Goal: Task Accomplishment & Management: Complete application form

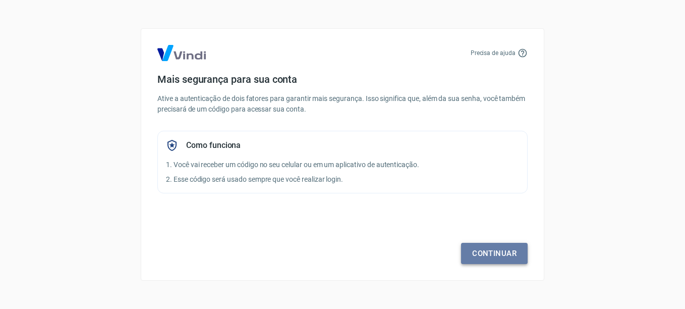
click at [477, 252] on link "Continuar" at bounding box center [494, 253] width 67 height 21
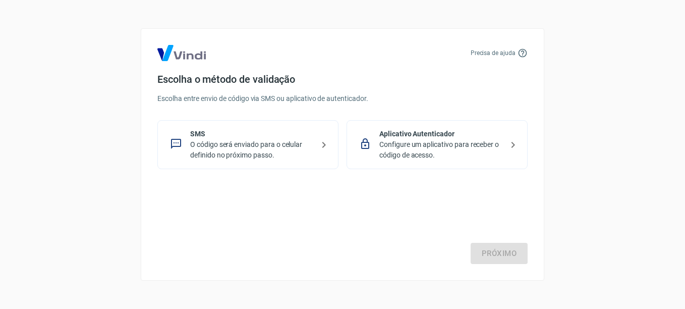
click at [246, 146] on p "O código será enviado para o celular definido no próximo passo." at bounding box center [252, 149] width 124 height 21
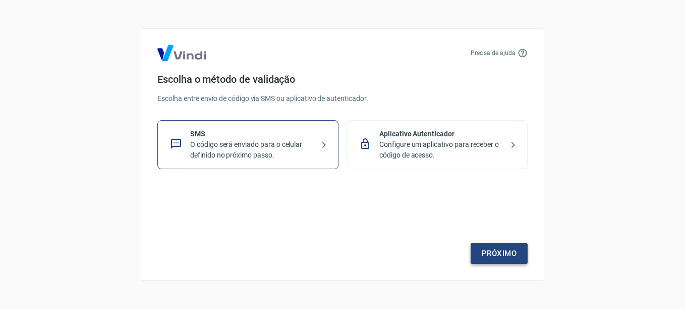
click at [481, 258] on link "Próximo" at bounding box center [499, 253] width 57 height 21
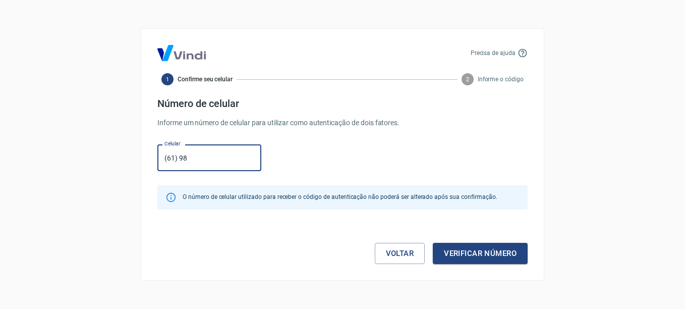
type input "[PHONE_NUMBER]"
click at [464, 250] on button "Verificar número" at bounding box center [480, 253] width 95 height 21
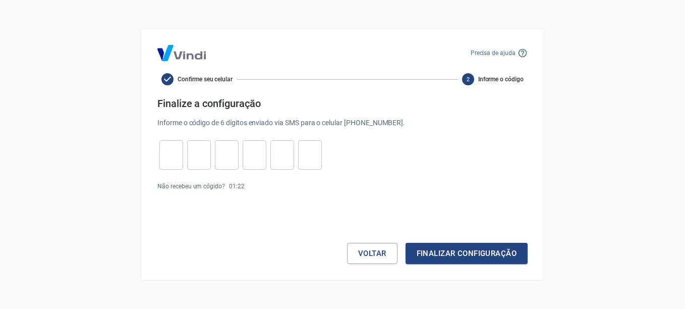
click at [173, 163] on input "tel" at bounding box center [171, 155] width 24 height 22
type input "8"
type input "3"
type input "1"
type input "4"
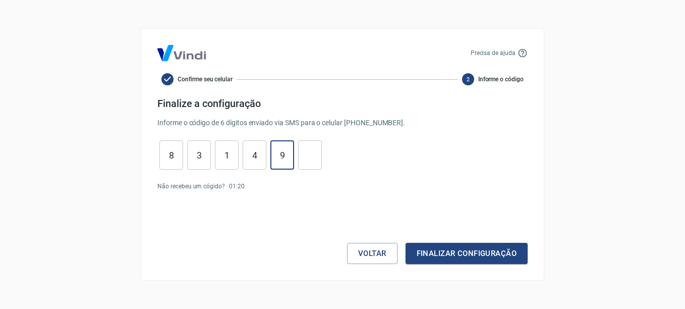
type input "9"
type input "4"
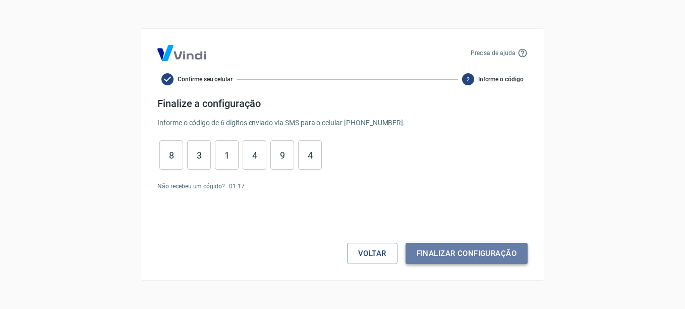
click at [430, 247] on button "Finalizar configuração" at bounding box center [467, 253] width 122 height 21
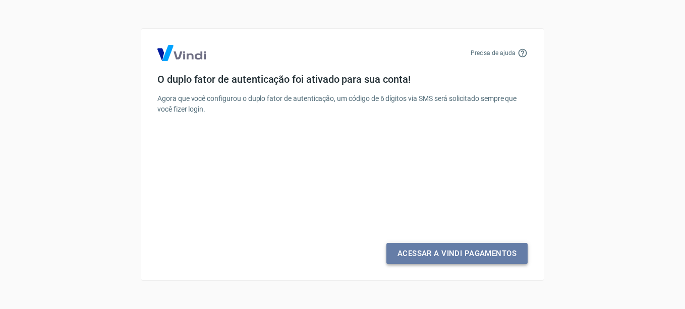
click at [447, 243] on link "Acessar a Vindi Pagamentos" at bounding box center [457, 253] width 141 height 21
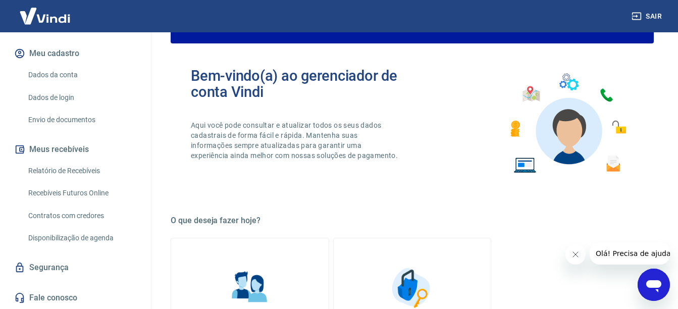
scroll to position [203, 0]
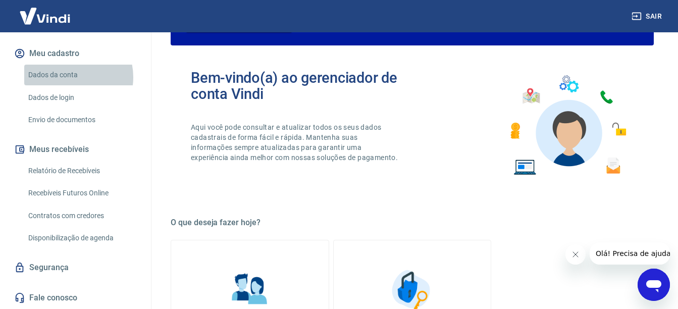
click at [68, 77] on link "Dados da conta" at bounding box center [81, 75] width 115 height 21
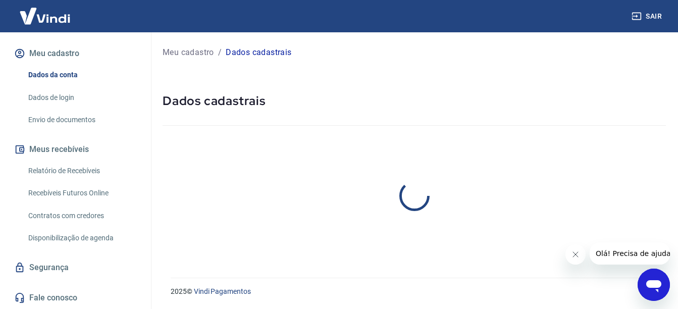
select select "DF"
select select "business"
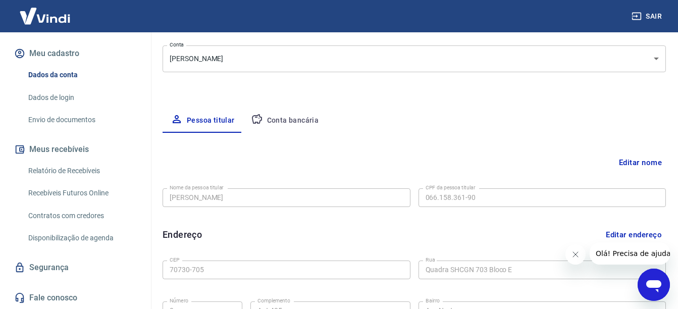
scroll to position [43, 0]
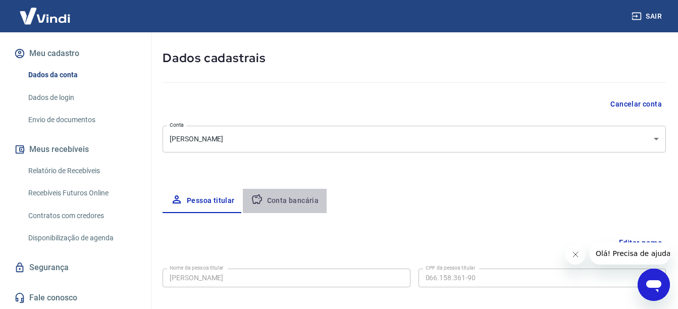
click at [276, 211] on button "Conta bancária" at bounding box center [285, 201] width 84 height 24
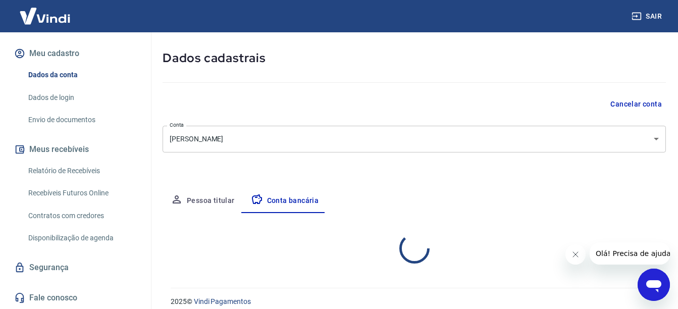
select select "1"
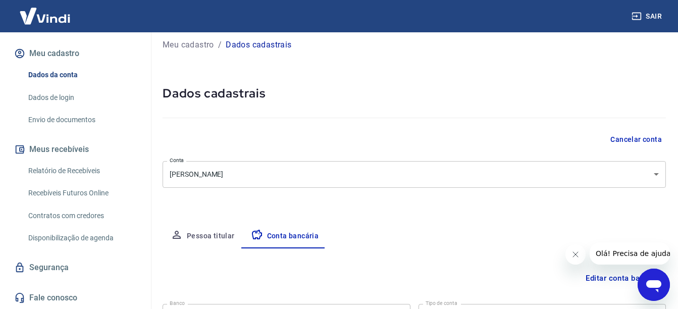
scroll to position [0, 0]
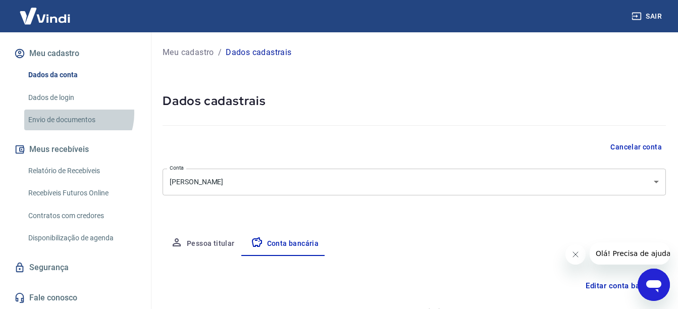
click at [74, 114] on link "Envio de documentos" at bounding box center [81, 120] width 115 height 21
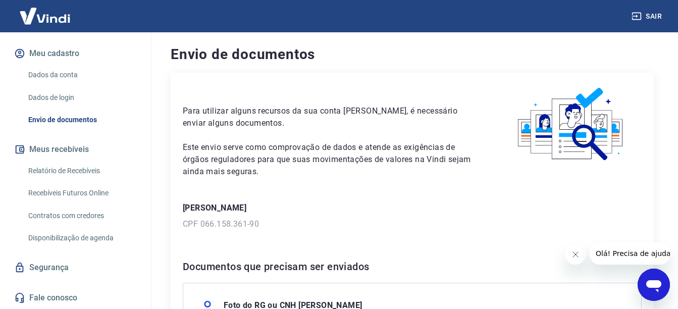
scroll to position [159, 0]
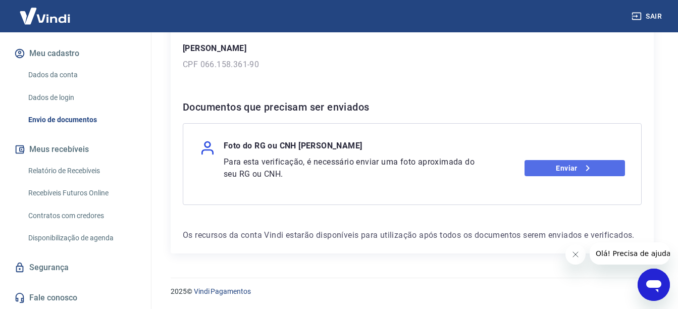
click at [558, 166] on link "Enviar" at bounding box center [574, 168] width 100 height 16
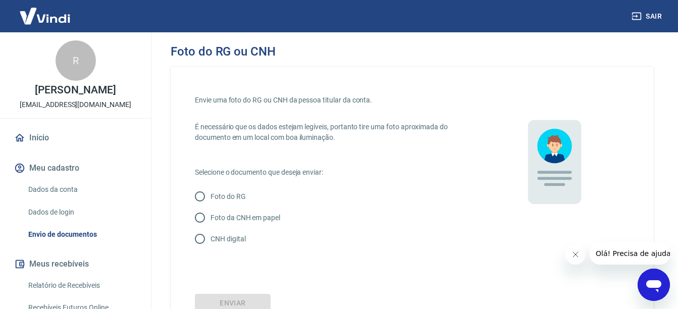
click at [238, 216] on p "Foto da CNH em papel" at bounding box center [245, 217] width 70 height 11
click at [210, 216] on input "Foto da CNH em papel" at bounding box center [199, 217] width 21 height 21
radio input "true"
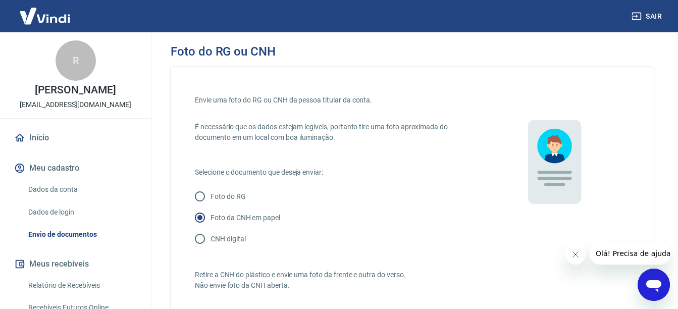
click at [214, 238] on p "CNH digital" at bounding box center [227, 239] width 35 height 11
click at [210, 238] on input "CNH digital" at bounding box center [199, 238] width 21 height 21
radio input "true"
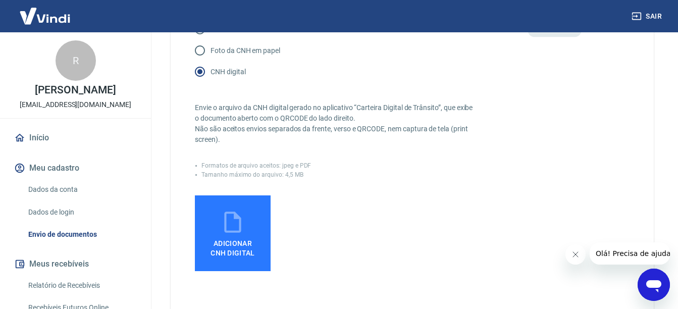
scroll to position [168, 0]
click at [212, 239] on span "Adicionar CNH Digital" at bounding box center [232, 245] width 52 height 23
click at [0, 0] on input "Adicionar CNH Digital" at bounding box center [0, 0] width 0 height 0
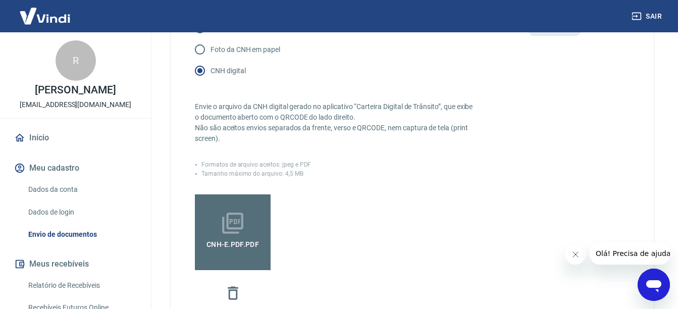
scroll to position [318, 0]
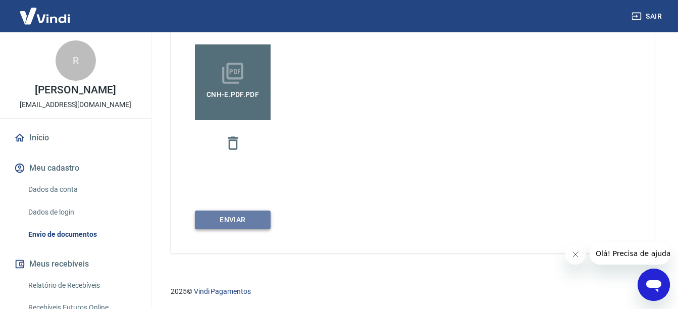
click at [245, 223] on button "Enviar" at bounding box center [233, 219] width 76 height 19
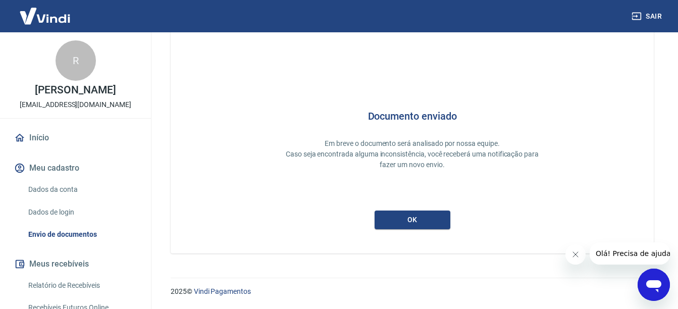
scroll to position [41, 0]
click at [434, 228] on button "ok" at bounding box center [412, 219] width 76 height 19
